Goal: Task Accomplishment & Management: Complete application form

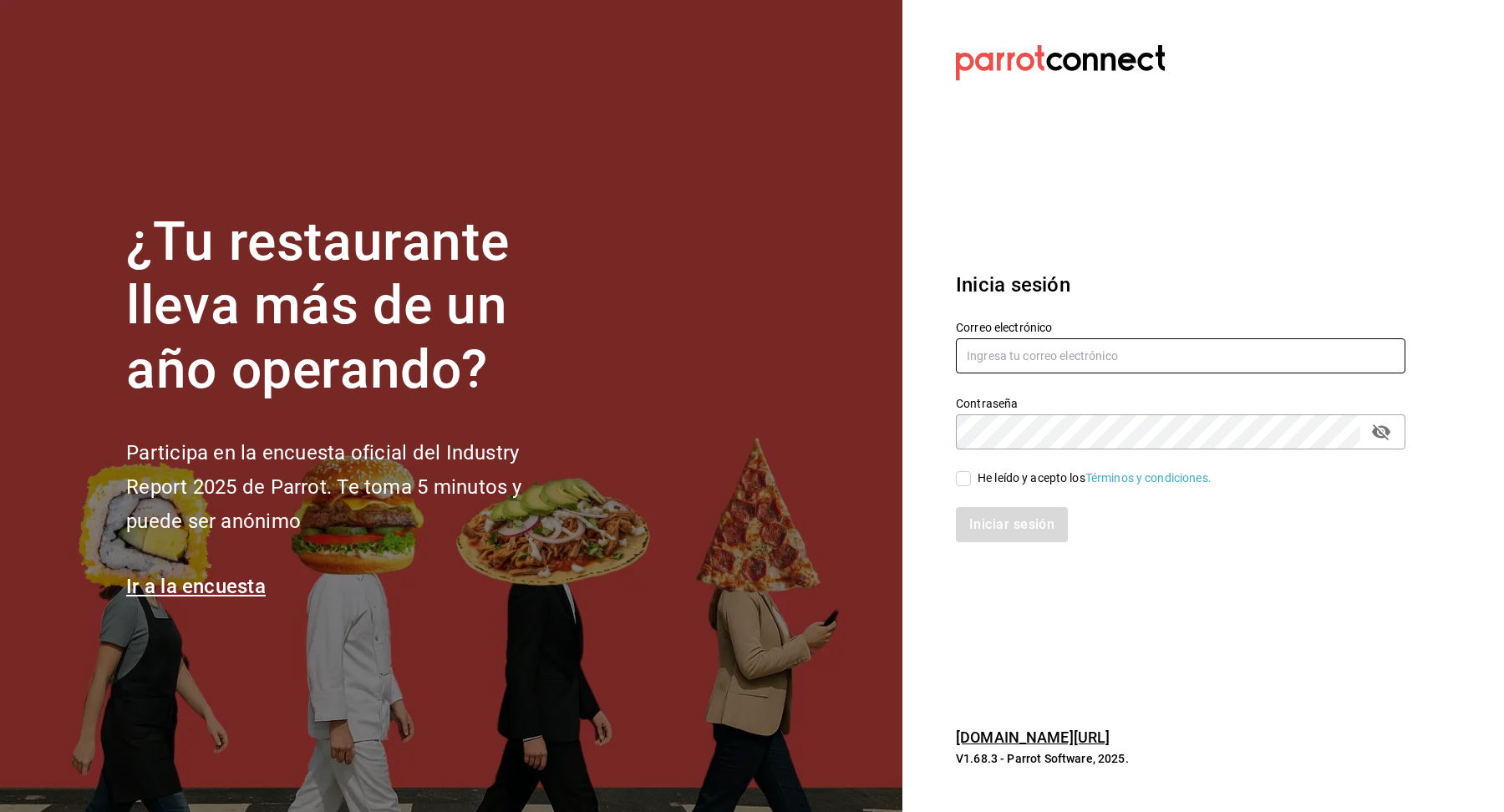
click at [1082, 342] on input "text" at bounding box center [1180, 355] width 450 height 35
click at [1034, 355] on input "text" at bounding box center [1180, 355] width 450 height 35
type input "multiuser@pickup.com"
click at [967, 479] on input "He leído y acepto los Términos y condiciones." at bounding box center [963, 478] width 15 height 15
checkbox input "true"
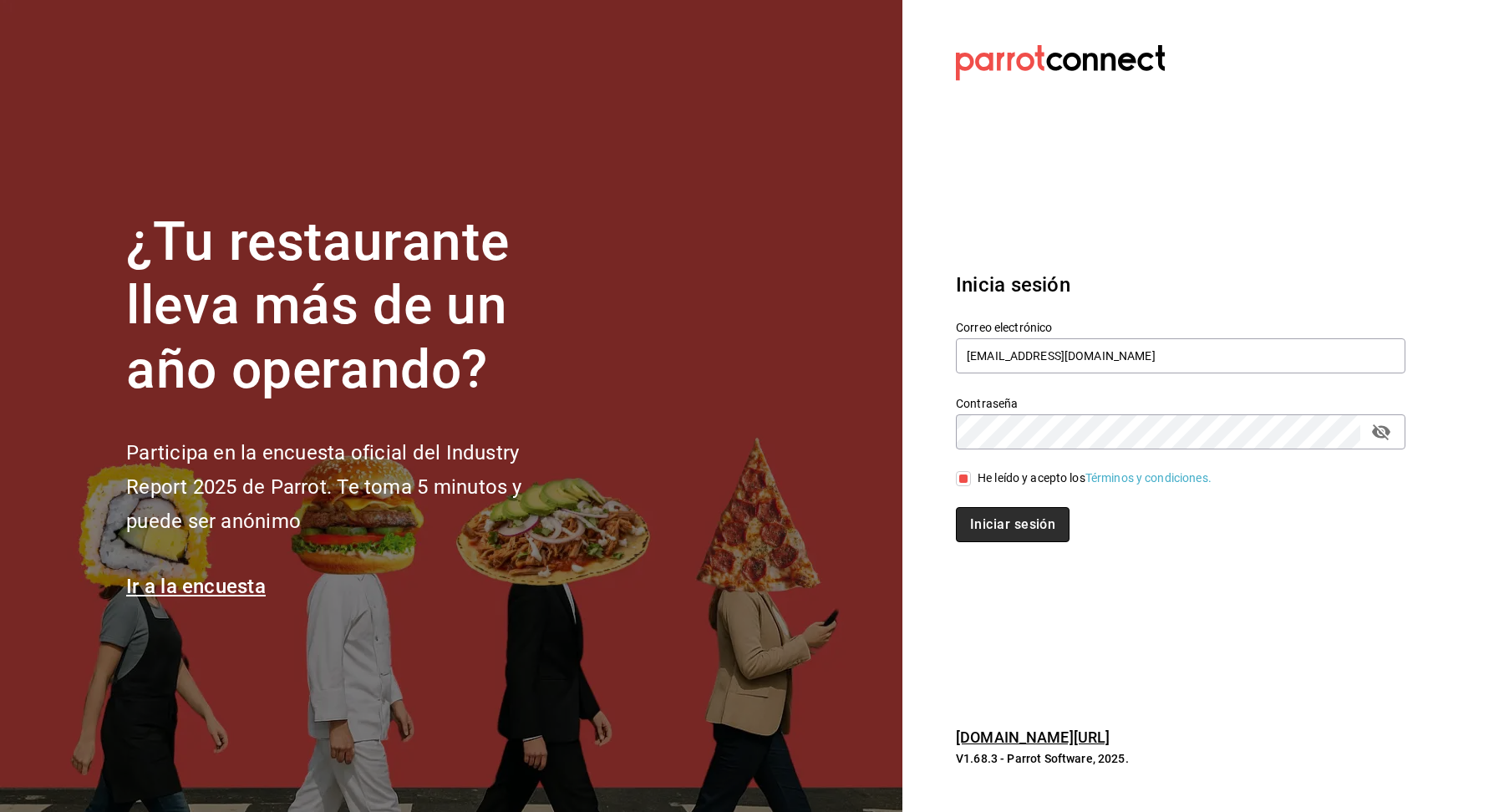
click at [1006, 531] on button "Iniciar sesión" at bounding box center [1012, 524] width 114 height 35
